Goal: Find specific page/section: Find specific page/section

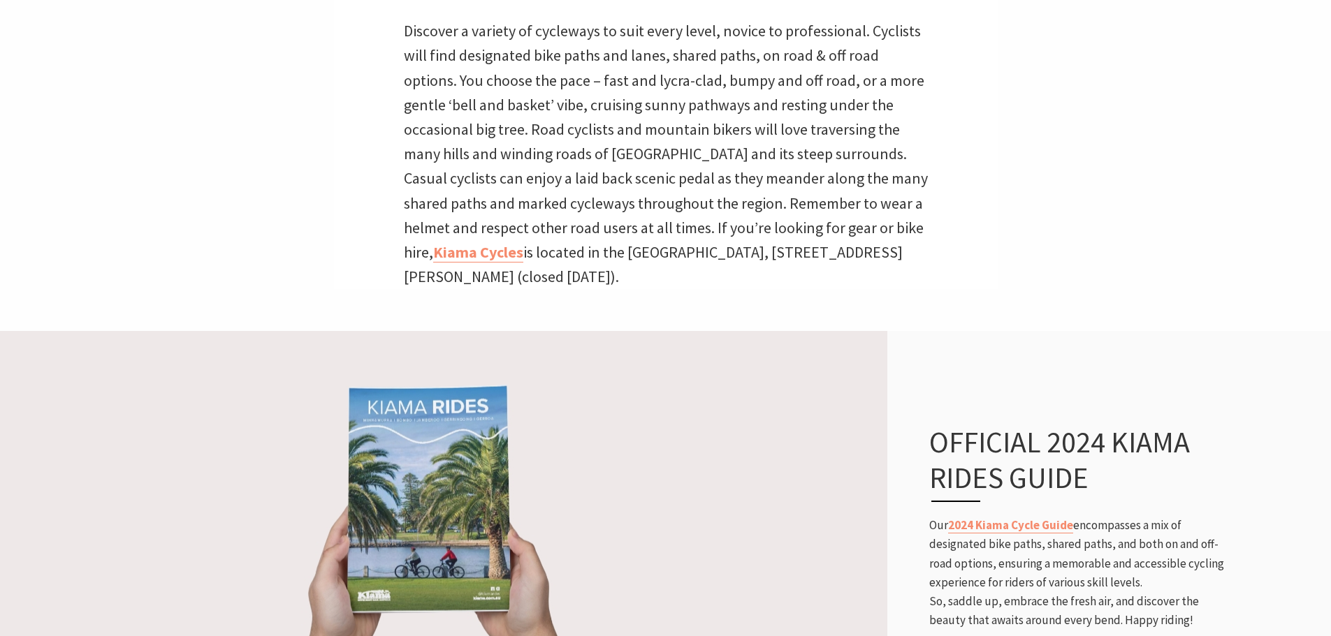
scroll to position [233, 1348]
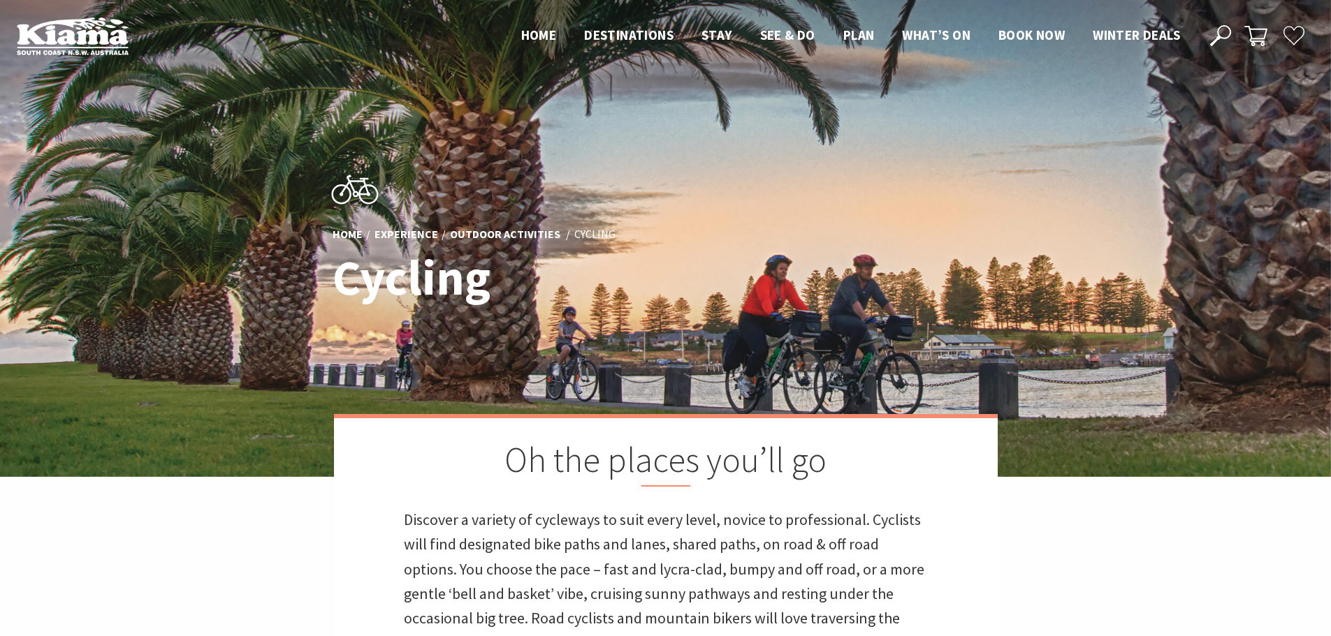
scroll to position [245, 1348]
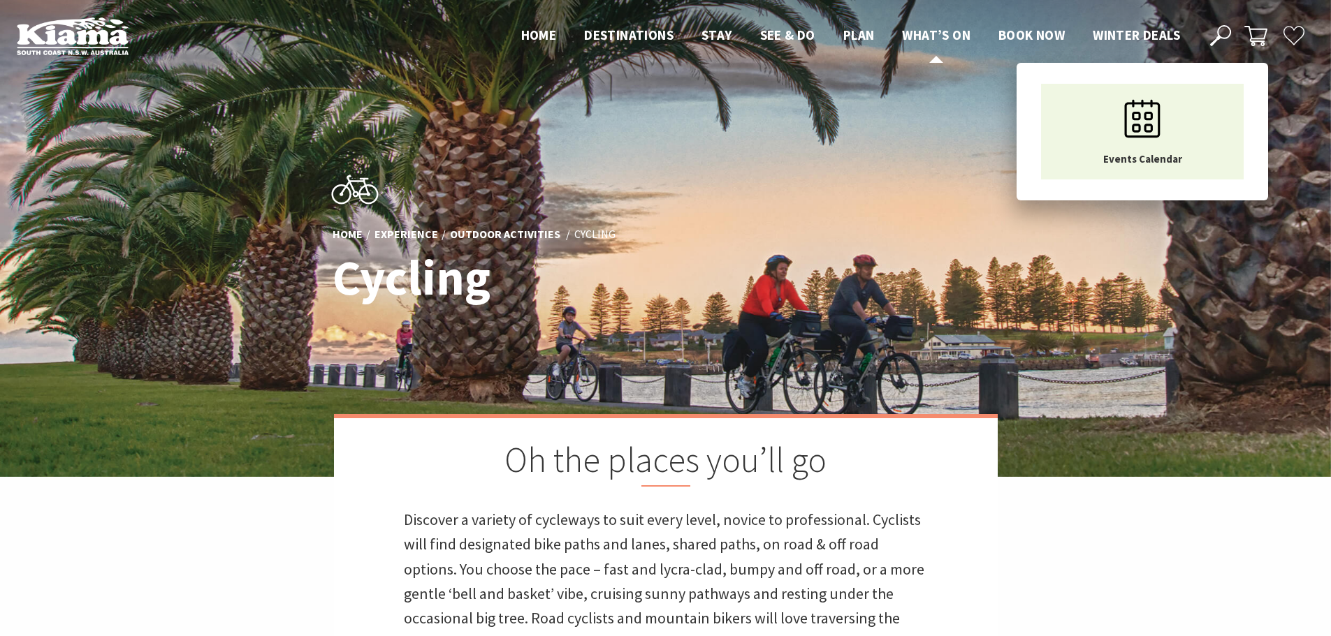
click at [910, 37] on span "What’s On" at bounding box center [936, 35] width 68 height 17
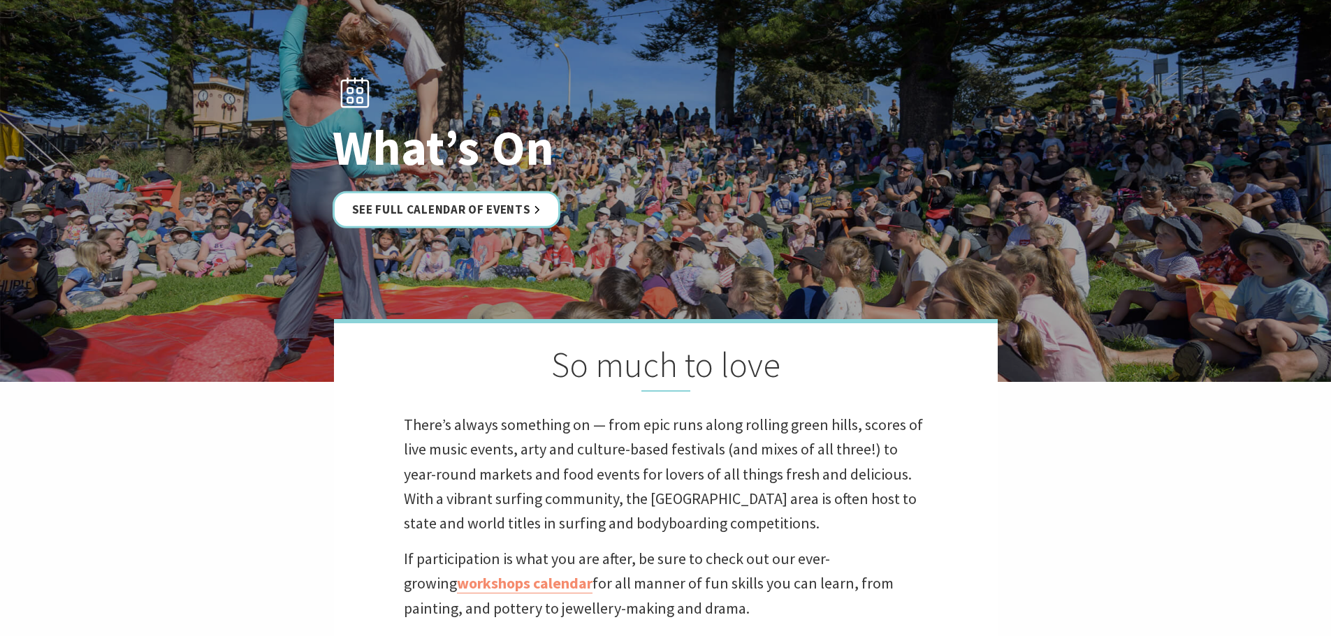
scroll to position [210, 0]
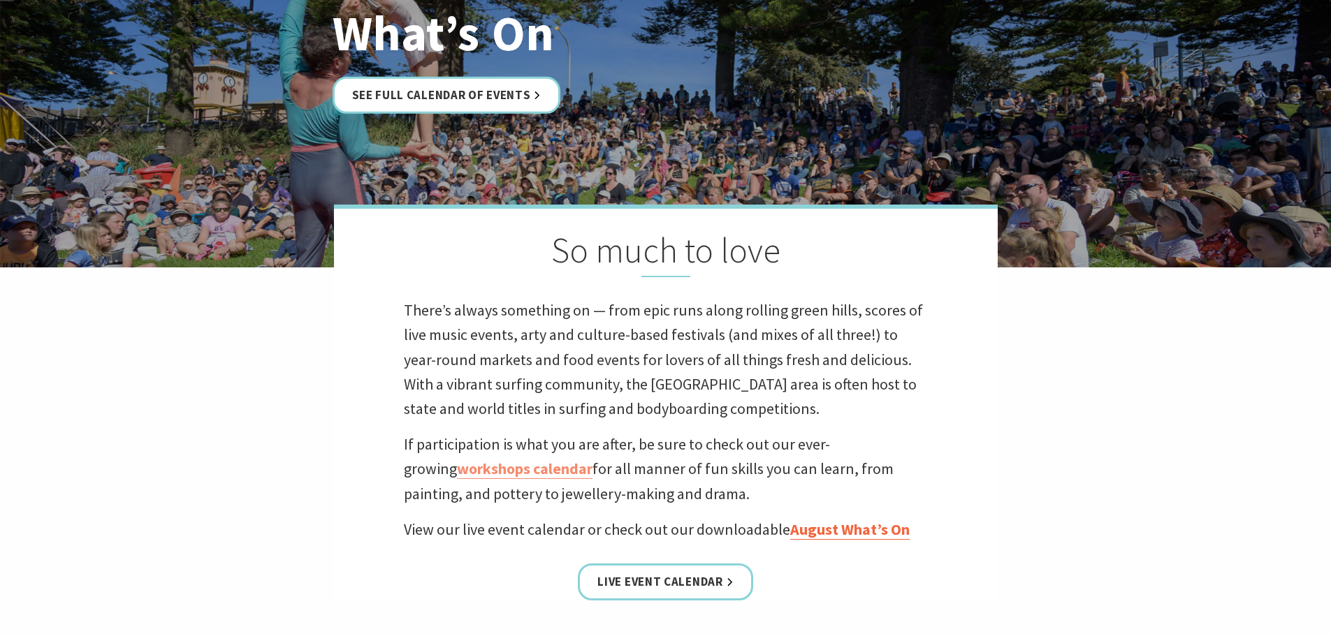
click at [815, 536] on link "August What’s On" at bounding box center [849, 530] width 119 height 20
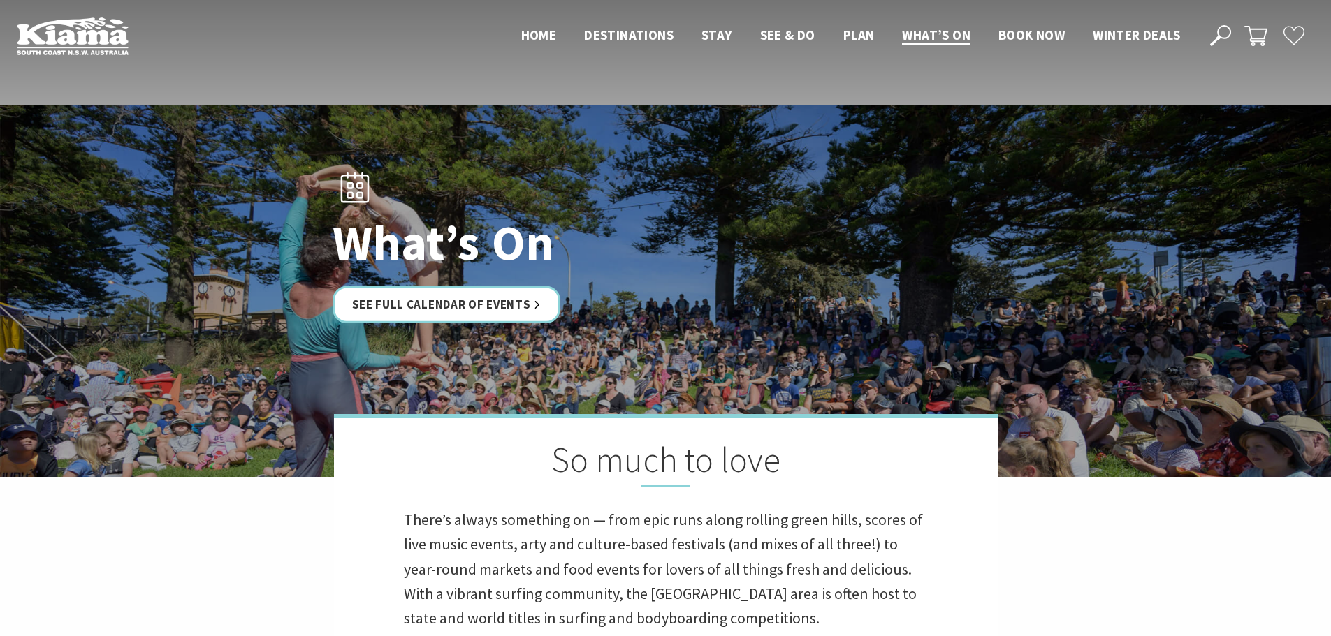
scroll to position [210, 0]
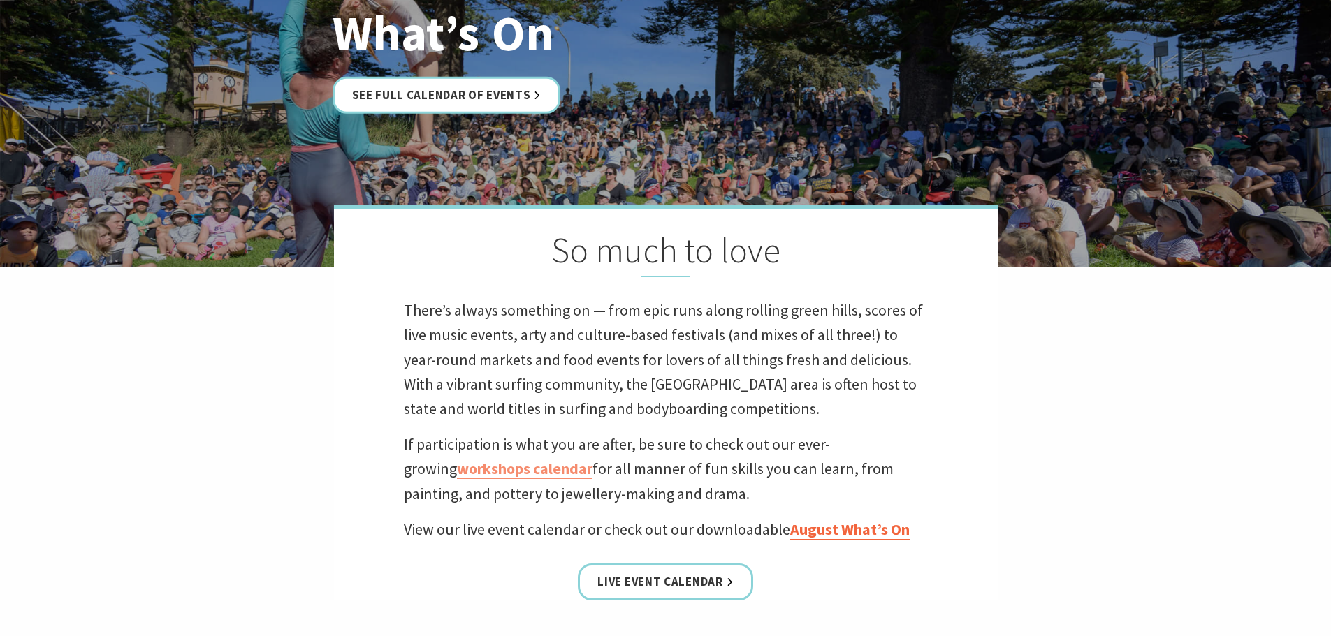
click at [882, 527] on link "August What’s On" at bounding box center [849, 530] width 119 height 20
